Goal: Task Accomplishment & Management: Use online tool/utility

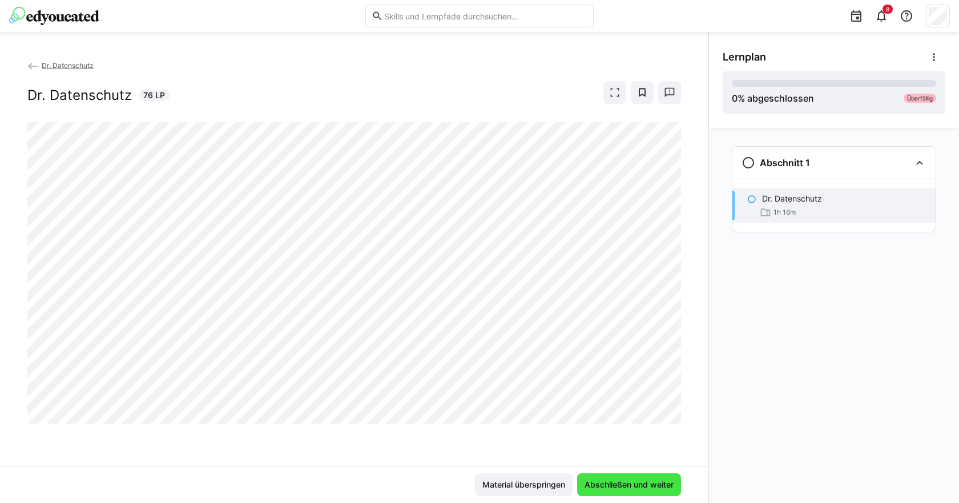
click at [646, 483] on span "Abschließen und weiter" at bounding box center [629, 484] width 92 height 11
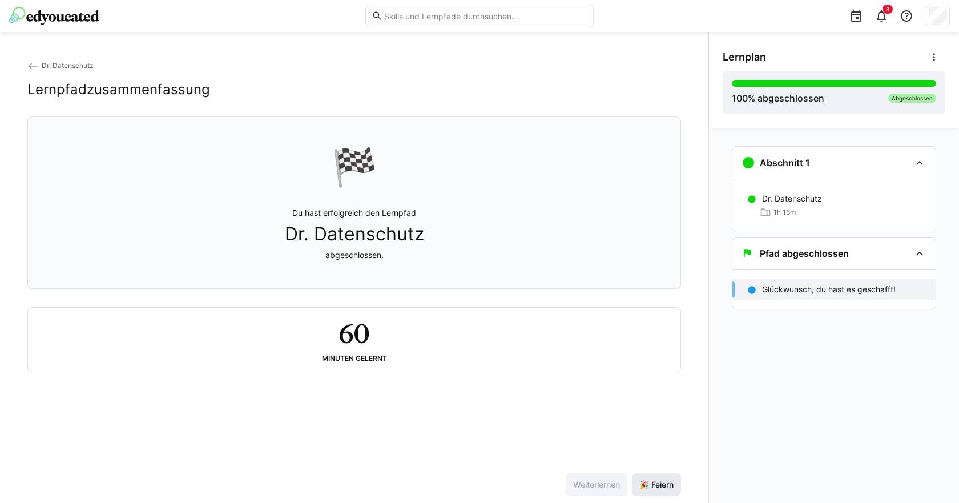
click at [660, 482] on span "🎉 Feiern" at bounding box center [656, 484] width 38 height 11
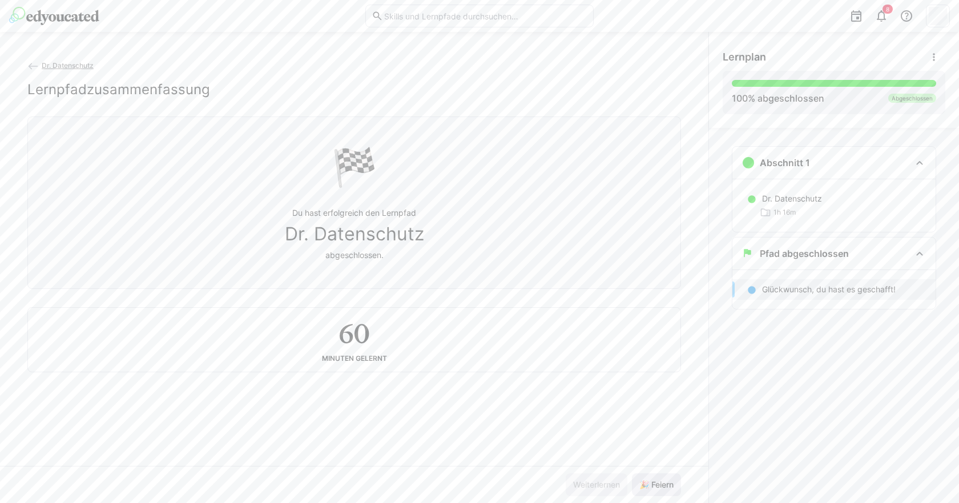
click at [657, 490] on span "🎉 Feiern" at bounding box center [656, 484] width 49 height 23
click at [657, 487] on span "🎉 Feiern" at bounding box center [656, 484] width 38 height 11
click at [657, 486] on span "🎉 Feiern" at bounding box center [656, 484] width 38 height 11
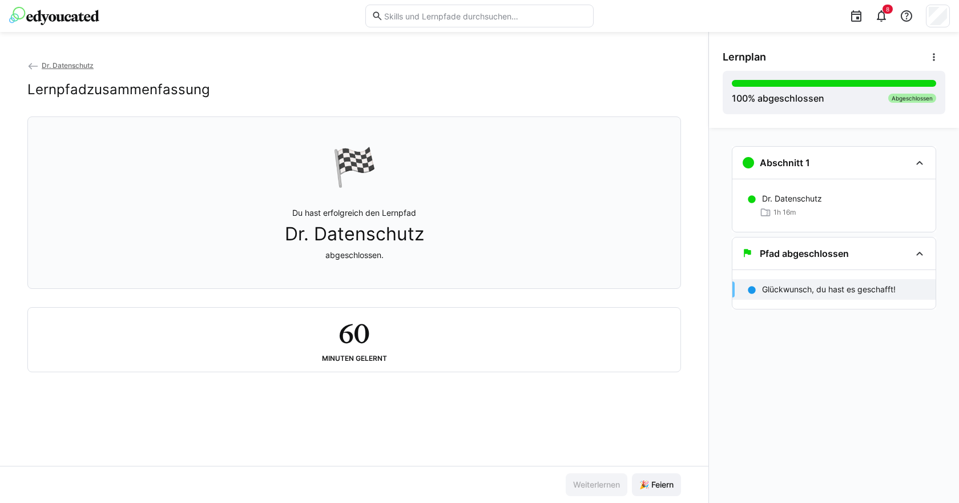
click at [29, 65] on eds-icon at bounding box center [32, 65] width 11 height 11
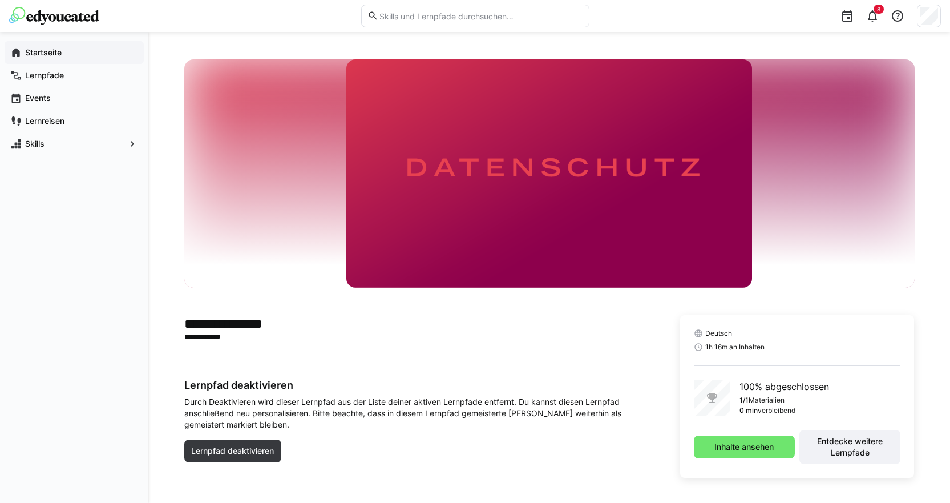
click at [0, 0] on app-navigation-label "Startseite" at bounding box center [0, 0] width 0 height 0
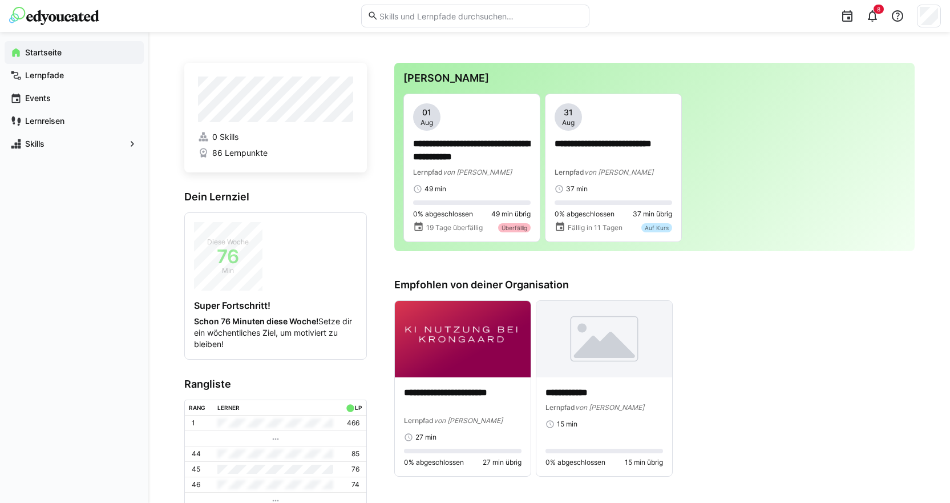
click at [744, 336] on div "**********" at bounding box center [654, 388] width 520 height 177
